Goal: Book appointment/travel/reservation

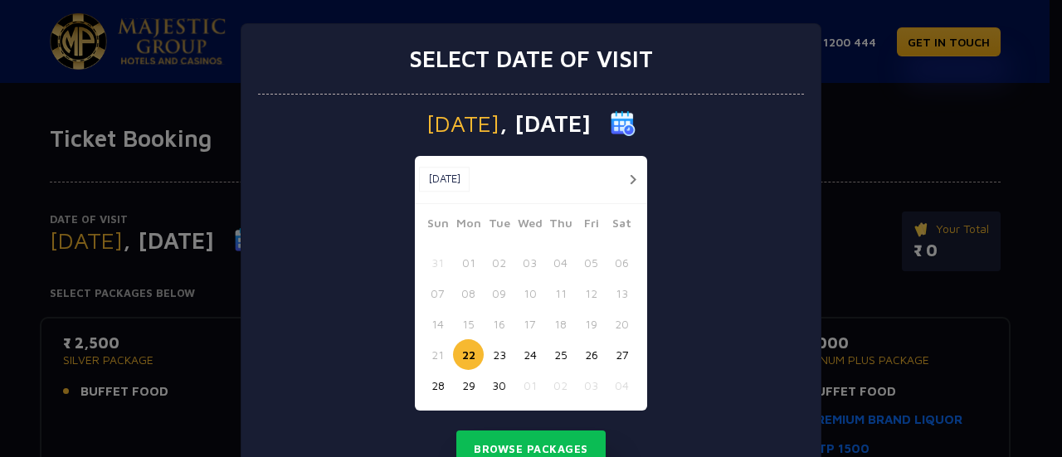
click at [628, 178] on button "button" at bounding box center [632, 179] width 21 height 21
click at [427, 296] on button "05" at bounding box center [437, 293] width 31 height 31
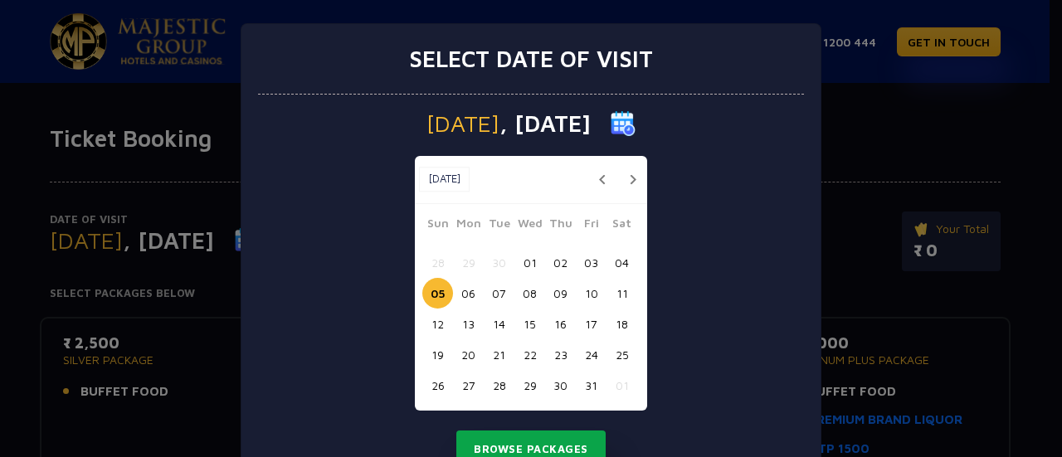
click at [536, 436] on button "Browse Packages" at bounding box center [530, 450] width 149 height 38
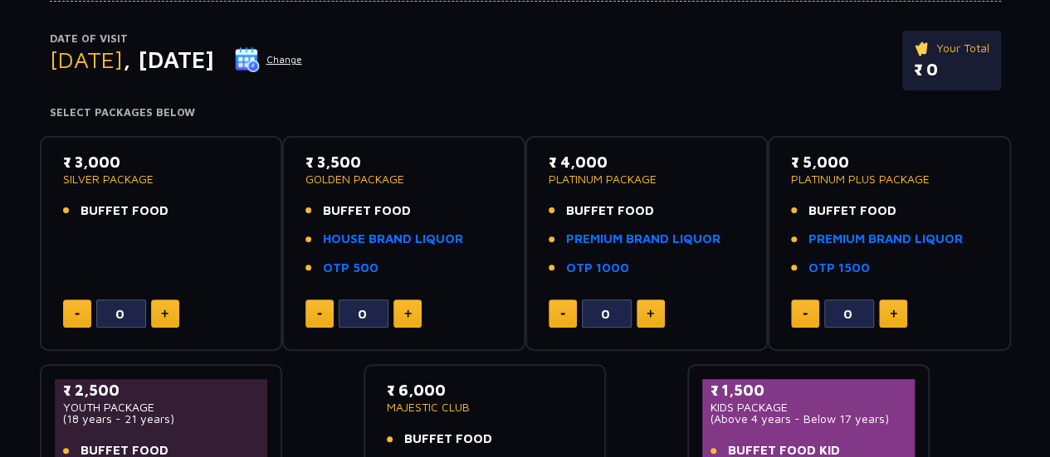
scroll to position [179, 0]
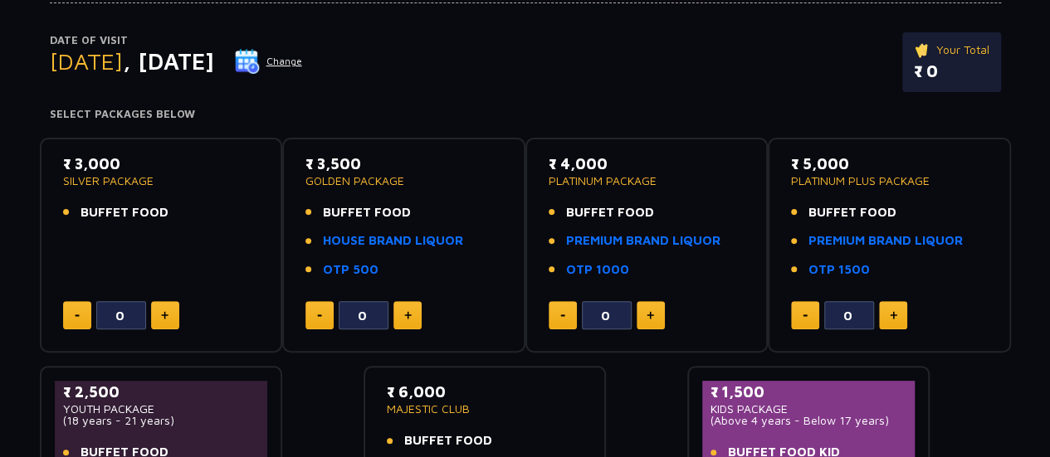
click at [158, 324] on button at bounding box center [165, 315] width 28 height 28
type input "2"
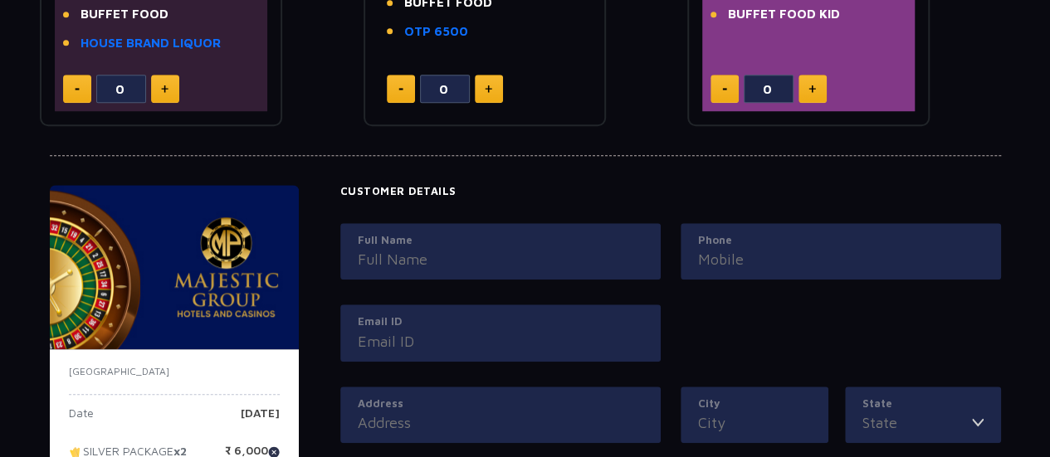
scroll to position [617, 0]
click at [508, 248] on input "Full Name" at bounding box center [500, 259] width 285 height 22
type input "[PERSON_NAME]"
type input "07045050889"
type input "[EMAIL_ADDRESS][DOMAIN_NAME]"
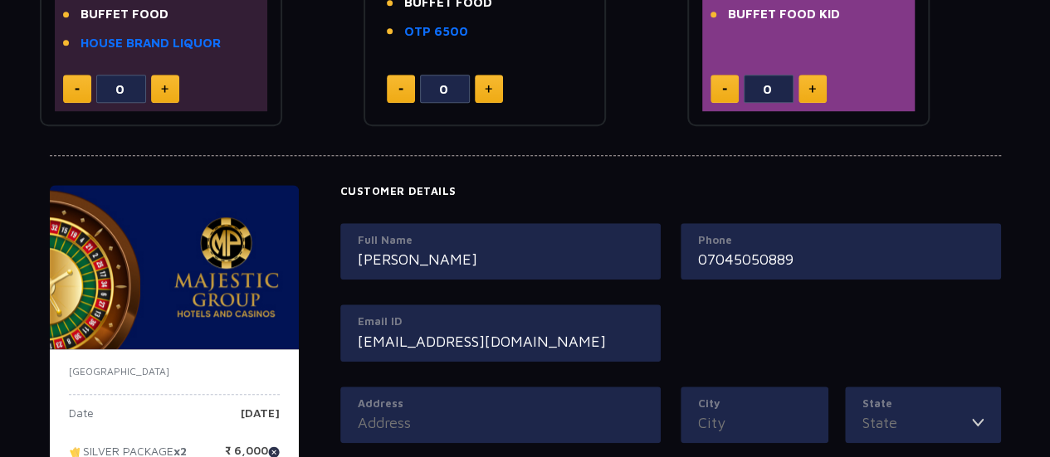
type input "9-904, [PERSON_NAME] Height, [GEOGRAPHIC_DATA], [GEOGRAPHIC_DATA], [PERSON_NAME…"
type input "[GEOGRAPHIC_DATA]"
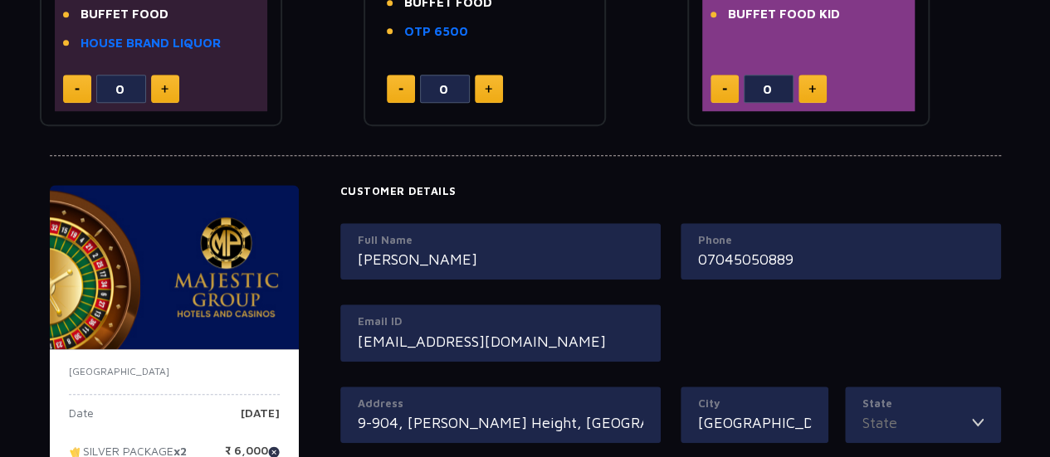
type input "[GEOGRAPHIC_DATA]"
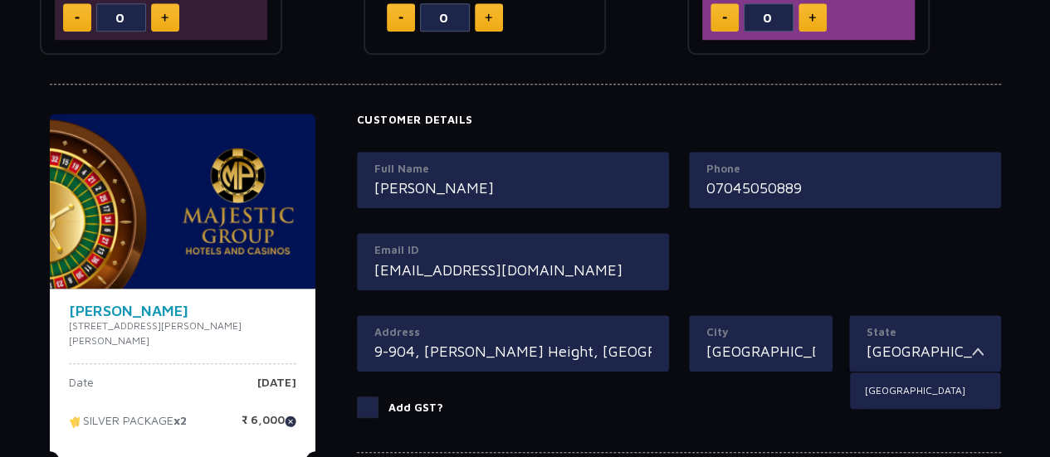
scroll to position [690, 0]
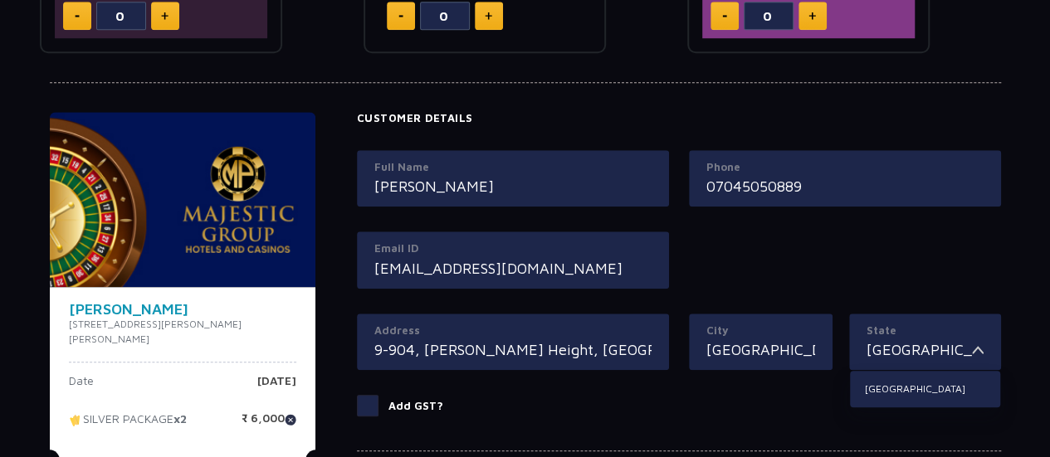
click at [719, 188] on input "07045050889" at bounding box center [844, 186] width 277 height 22
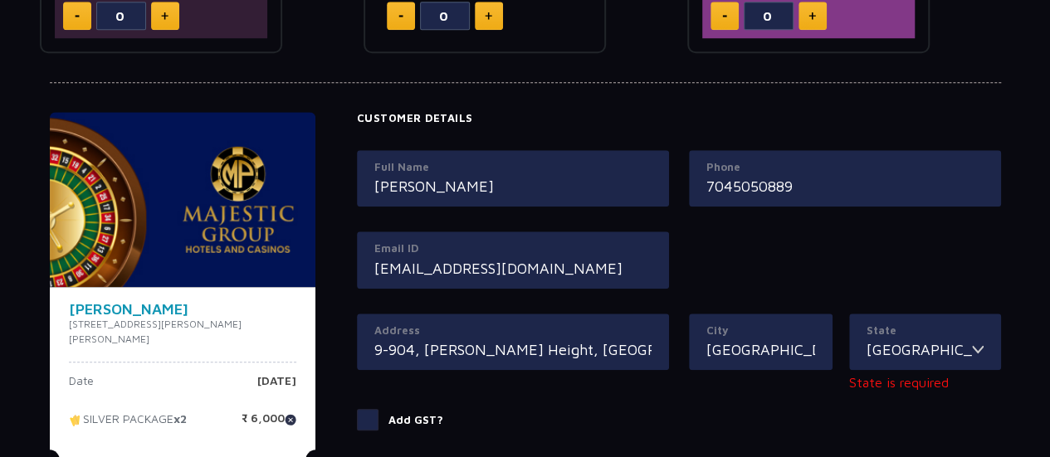
type input "7045050889"
click at [488, 188] on input "[PERSON_NAME]" at bounding box center [512, 186] width 277 height 22
type input "[PERSON_NAME]"
click at [621, 264] on input "[EMAIL_ADDRESS][DOMAIN_NAME]" at bounding box center [512, 268] width 277 height 22
type input "[EMAIL_ADDRESS][DOMAIN_NAME]"
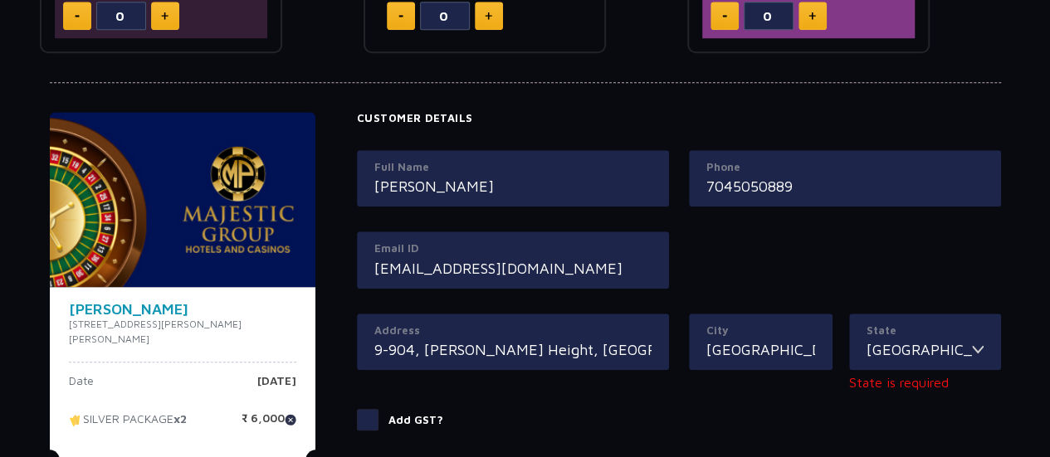
click at [392, 344] on input "9-904, [PERSON_NAME] Height, [GEOGRAPHIC_DATA], [GEOGRAPHIC_DATA], [PERSON_NAME…" at bounding box center [512, 350] width 277 height 22
type input "9-904, [PERSON_NAME] Height, [GEOGRAPHIC_DATA], [GEOGRAPHIC_DATA], [PERSON_NAME…"
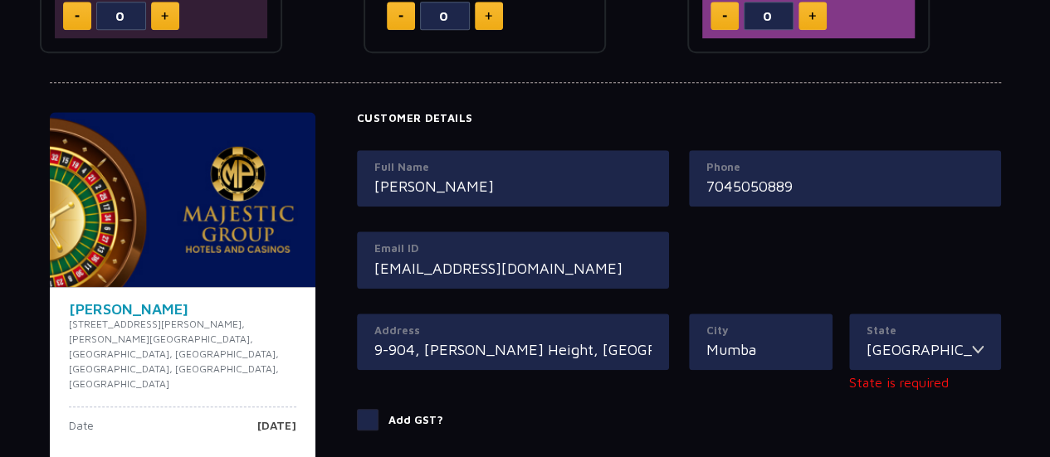
type input "[GEOGRAPHIC_DATA]"
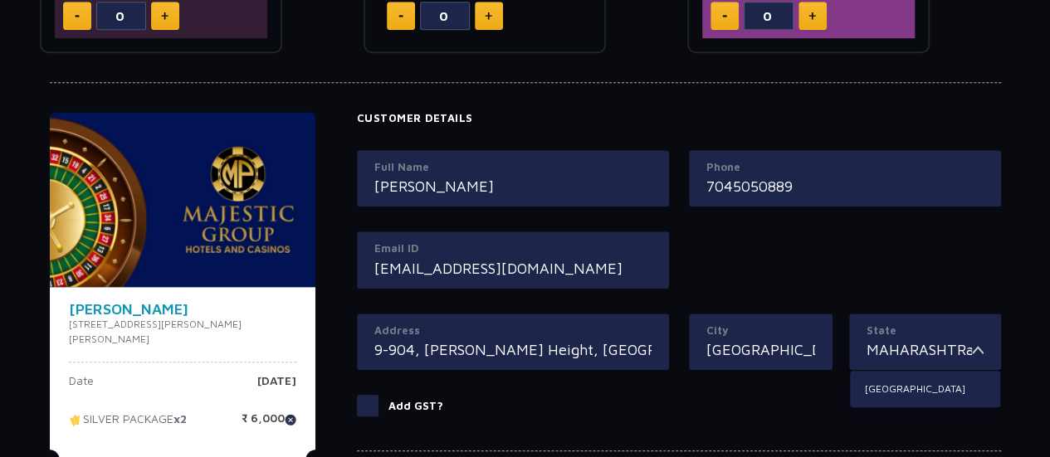
click at [931, 215] on div "Phone [PHONE_NUMBER]" at bounding box center [845, 191] width 332 height 82
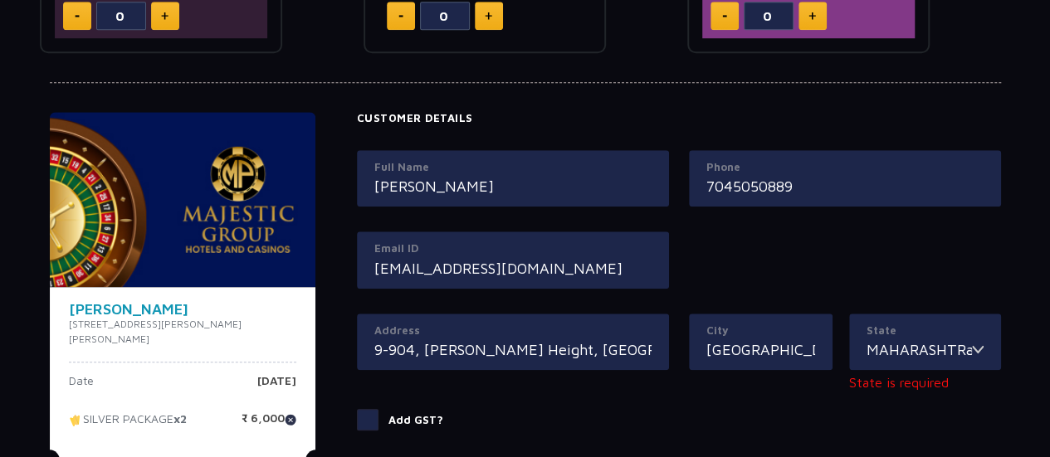
click at [977, 352] on img at bounding box center [978, 350] width 12 height 22
click at [981, 348] on img at bounding box center [978, 350] width 12 height 22
click at [972, 345] on img at bounding box center [978, 350] width 12 height 22
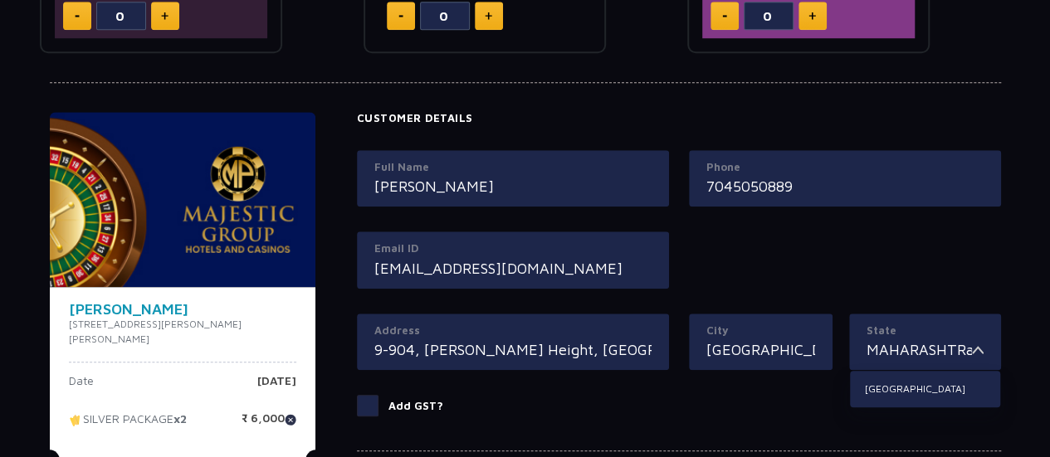
click at [958, 341] on input "MAHARASHTRa" at bounding box center [918, 350] width 105 height 22
click at [883, 386] on li "[GEOGRAPHIC_DATA]" at bounding box center [925, 389] width 150 height 22
type input "[GEOGRAPHIC_DATA]"
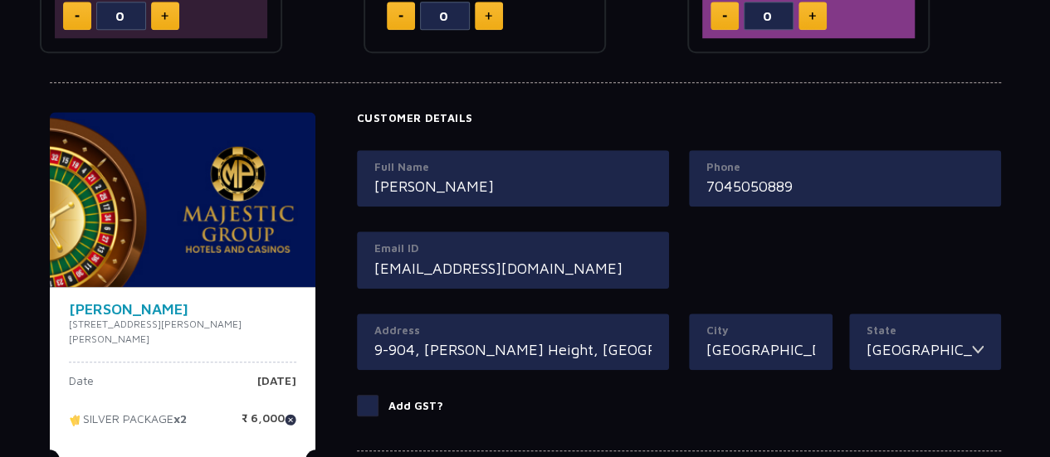
click at [835, 239] on div "Full Name [PERSON_NAME] Phone [PHONE_NUMBER] Email ID [EMAIL_ADDRESS][DOMAIN_NA…" at bounding box center [679, 231] width 664 height 163
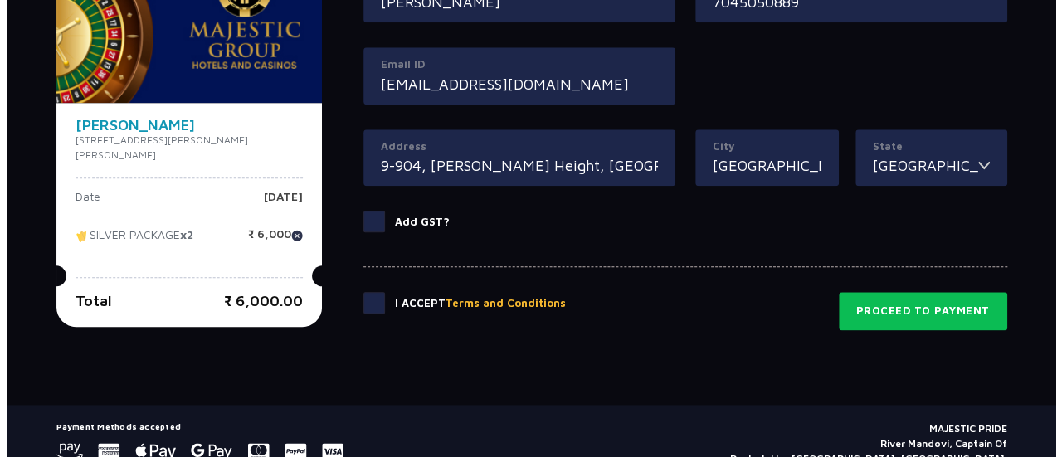
scroll to position [876, 0]
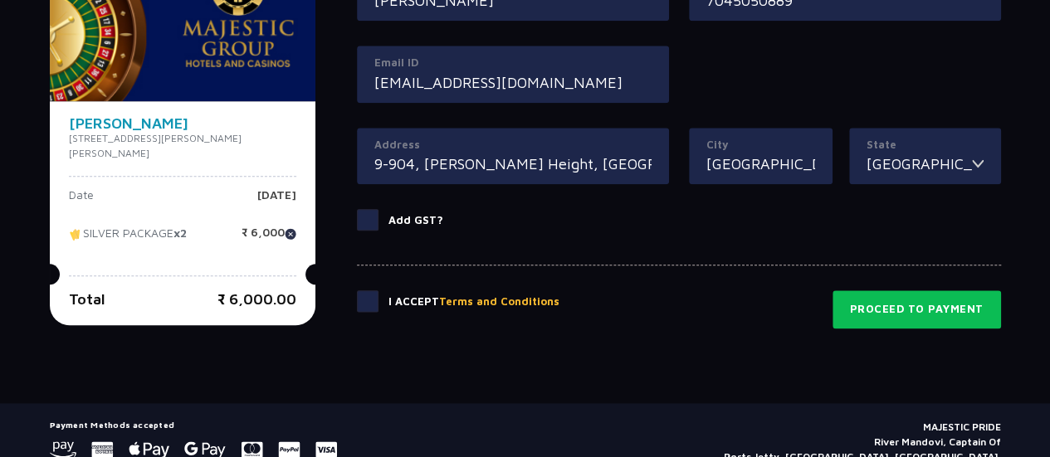
click at [485, 295] on button "Terms and Conditions" at bounding box center [499, 302] width 120 height 17
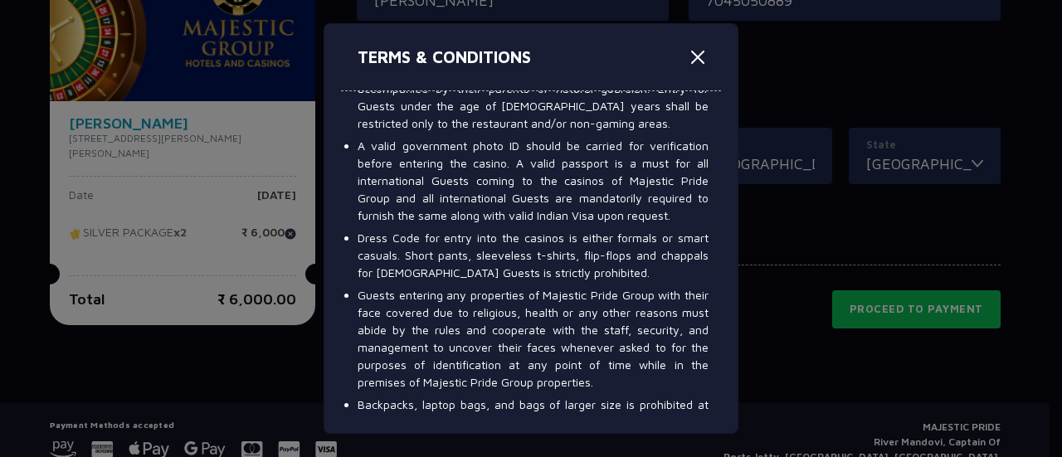
scroll to position [611, 0]
click at [631, 321] on li "Guests entering any properties of Majestic Pride Group with their face covered …" at bounding box center [533, 337] width 351 height 105
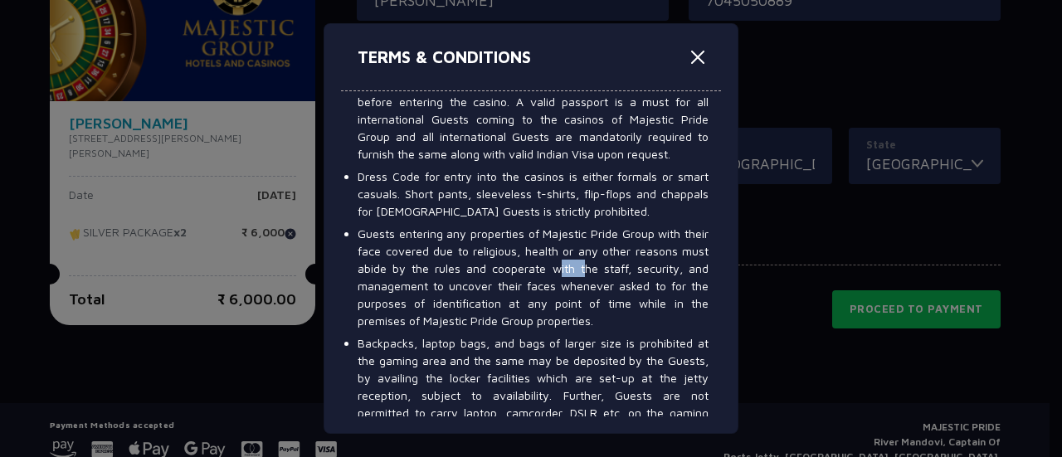
scroll to position [674, 0]
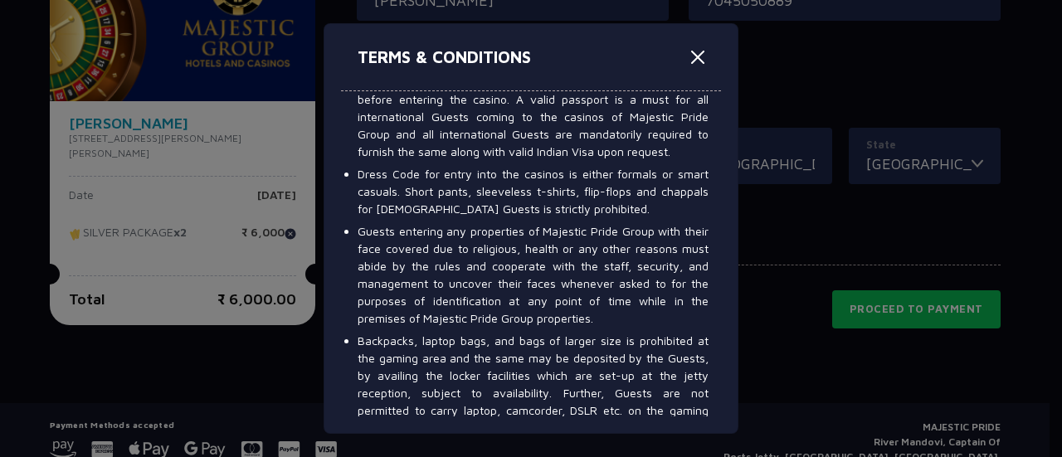
click at [631, 321] on li "Guests entering any properties of Majestic Pride Group with their face covered …" at bounding box center [533, 274] width 351 height 105
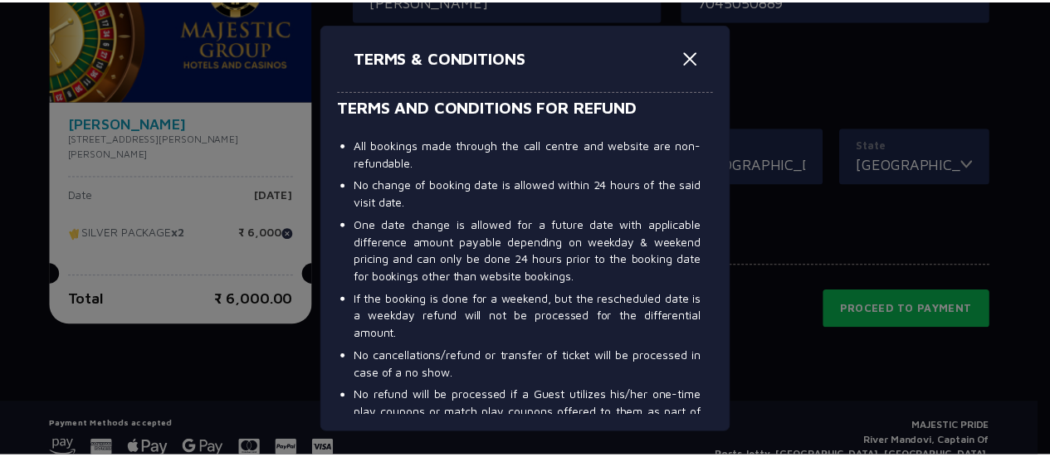
scroll to position [3703, 0]
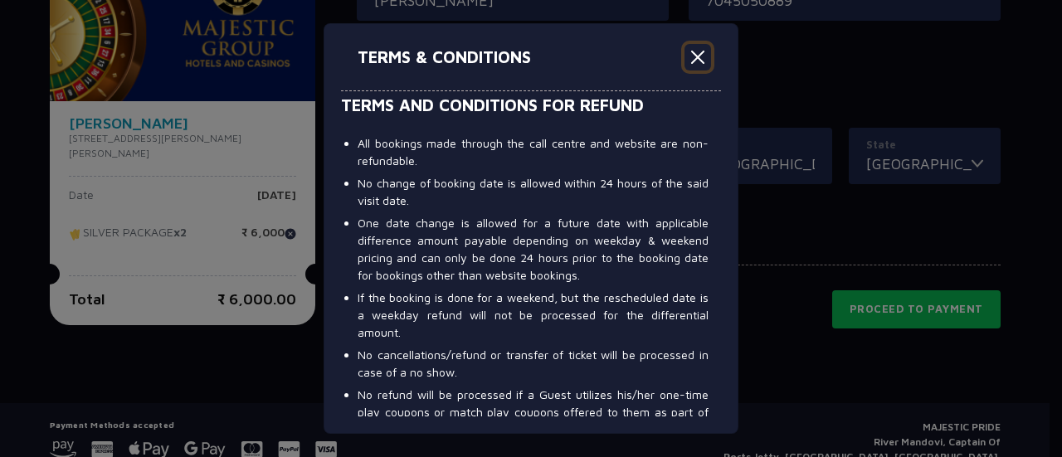
click at [699, 69] on button "Close" at bounding box center [697, 57] width 27 height 27
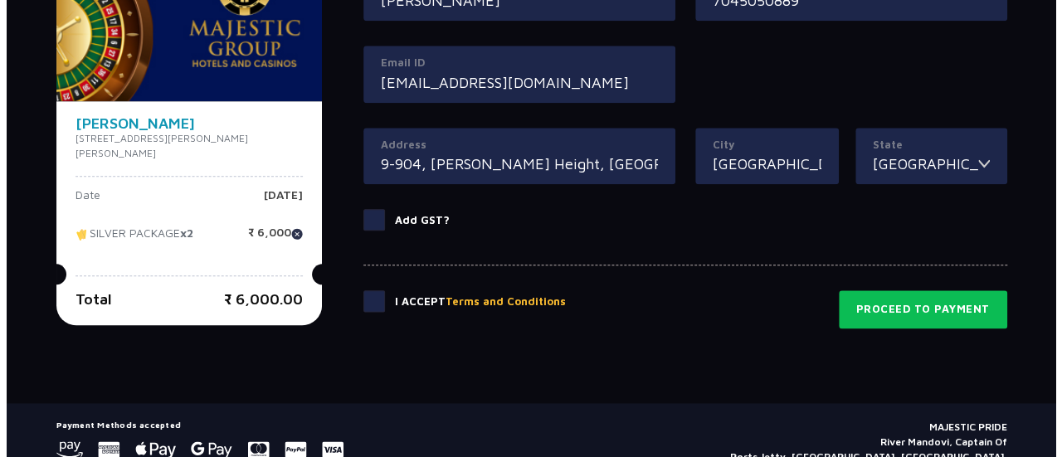
scroll to position [957, 0]
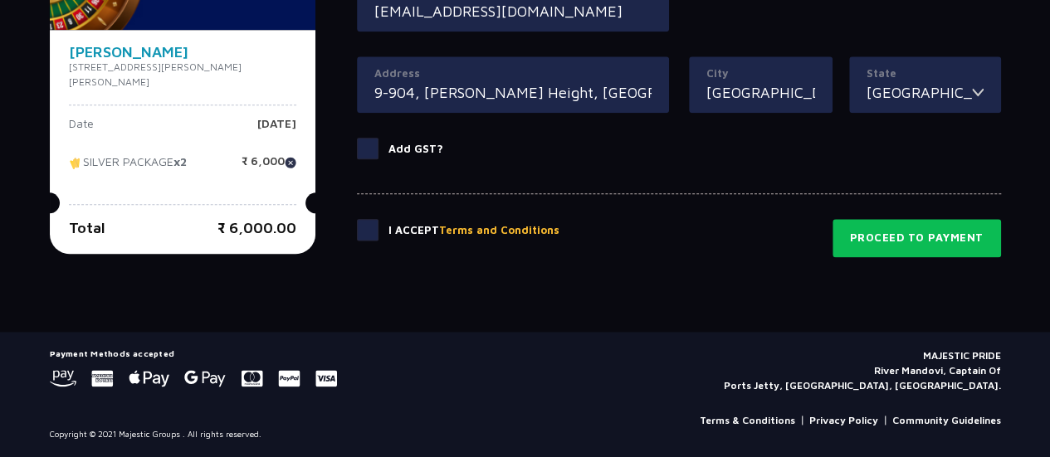
click at [486, 222] on button "Terms and Conditions" at bounding box center [499, 230] width 120 height 17
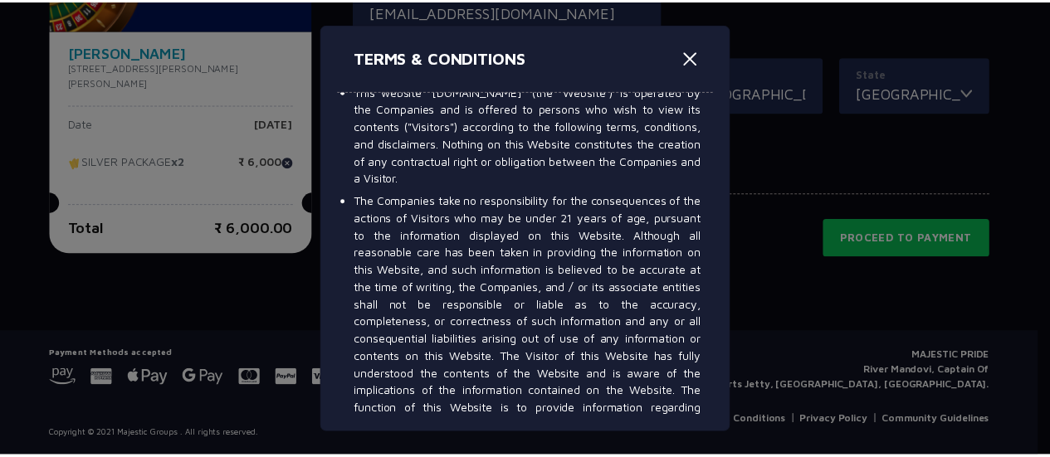
scroll to position [9383, 0]
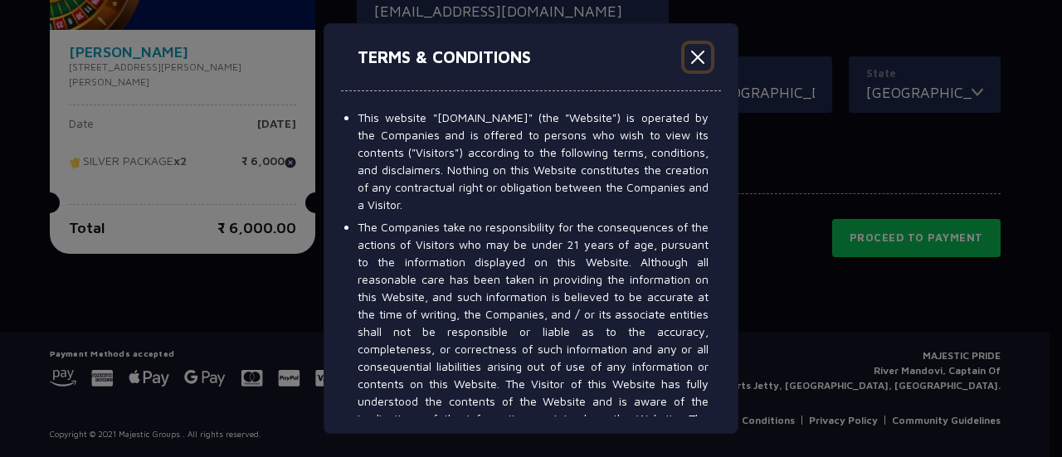
click at [705, 52] on button "Close" at bounding box center [697, 57] width 27 height 27
